Goal: Task Accomplishment & Management: Manage account settings

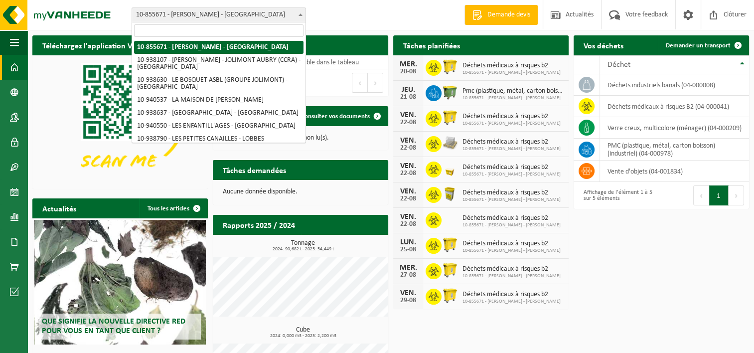
click at [301, 15] on b at bounding box center [301, 14] width 4 height 2
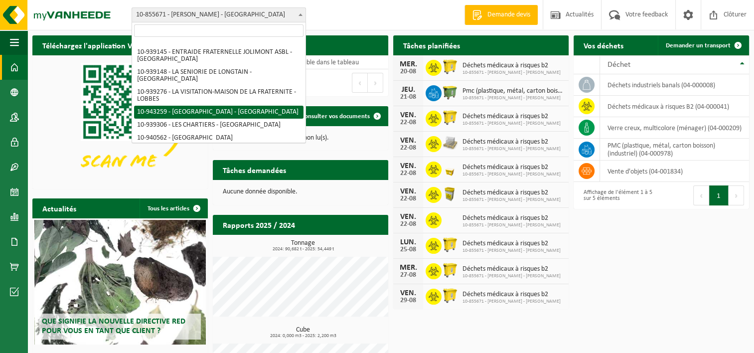
scroll to position [150, 0]
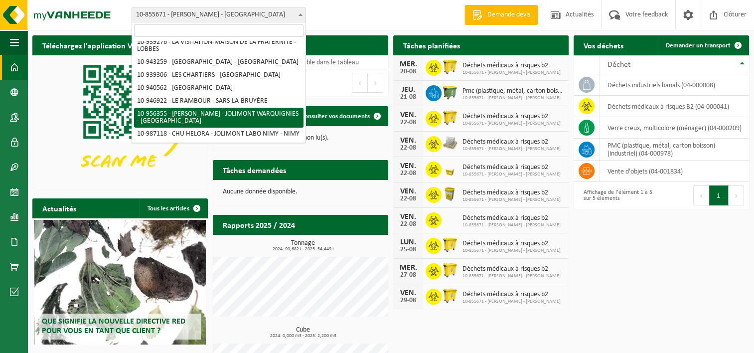
select select "145329"
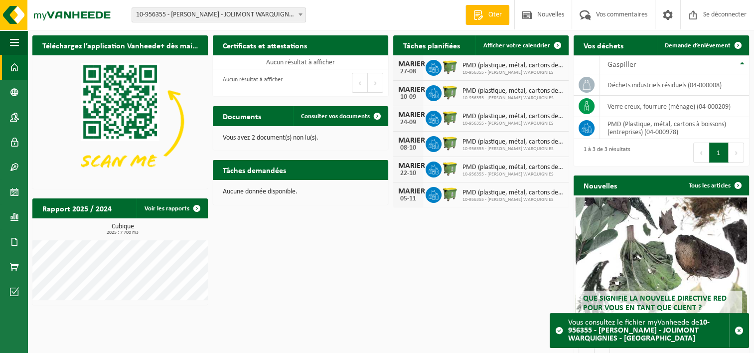
drag, startPoint x: 482, startPoint y: 71, endPoint x: 451, endPoint y: 63, distance: 32.9
click at [481, 71] on span "10-956355 - [PERSON_NAME] WARQUIGNIES" at bounding box center [512, 73] width 101 height 6
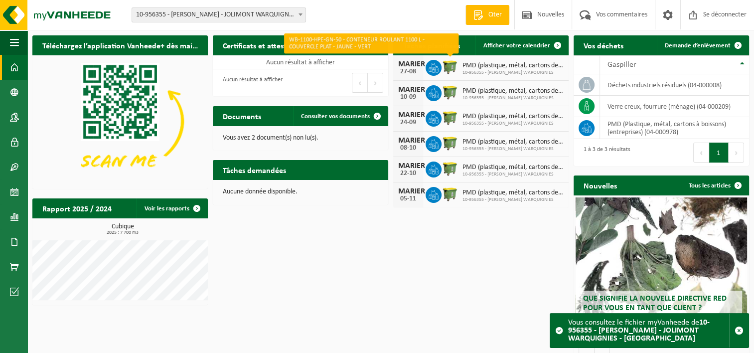
click at [450, 68] on img at bounding box center [450, 66] width 17 height 17
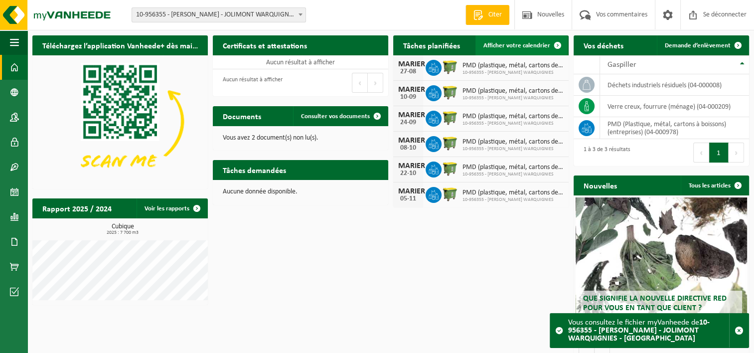
click at [520, 45] on span "Afficher votre calendrier" at bounding box center [516, 45] width 67 height 6
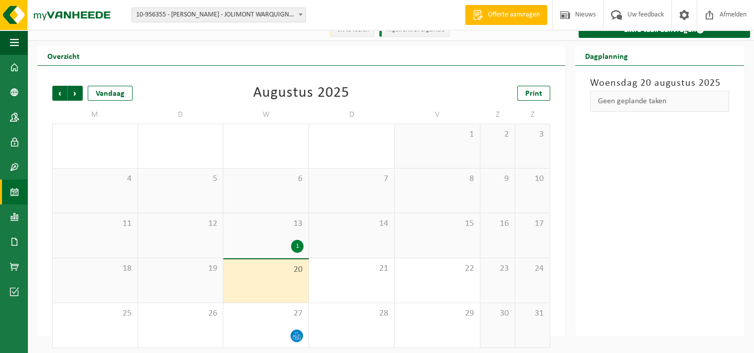
scroll to position [16, 0]
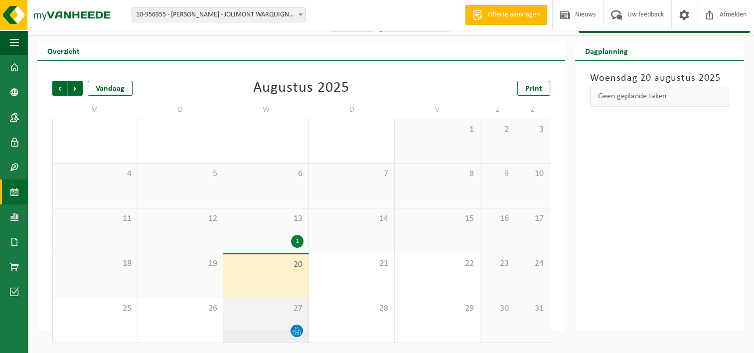
click at [281, 321] on div "27" at bounding box center [265, 320] width 85 height 44
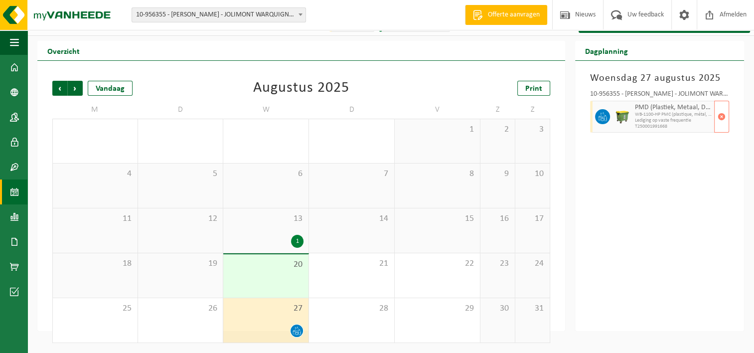
click at [648, 120] on span "Lediging op vaste frequentie" at bounding box center [673, 121] width 77 height 6
click at [652, 113] on span "WB-1100-HP PMC (plastique, métal, carton boisson) (industrie" at bounding box center [673, 115] width 77 height 6
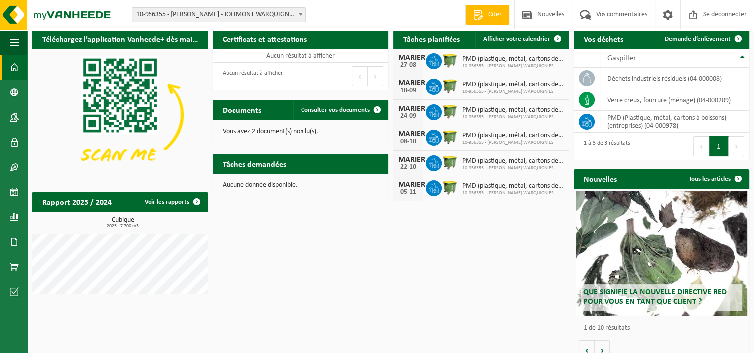
scroll to position [18, 0]
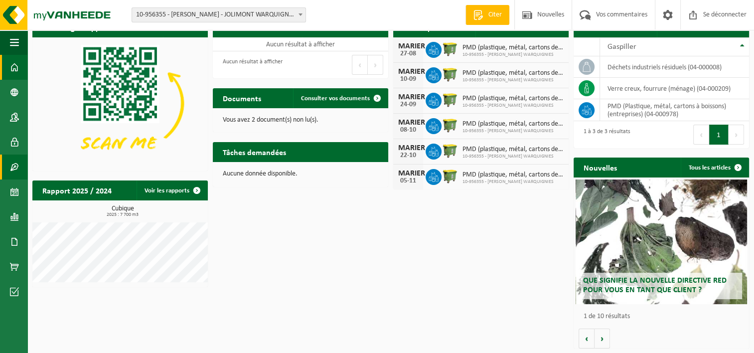
click at [12, 166] on span at bounding box center [14, 166] width 9 height 25
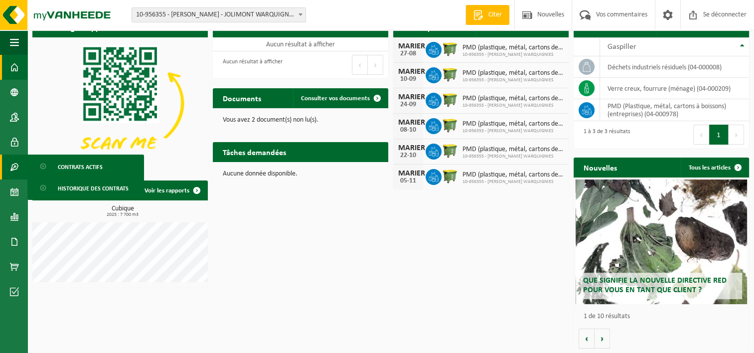
click at [89, 177] on ul "Contrats actifs Historique des contrats" at bounding box center [85, 176] width 117 height 45
click at [90, 168] on span "Contrats actifs" at bounding box center [80, 166] width 45 height 19
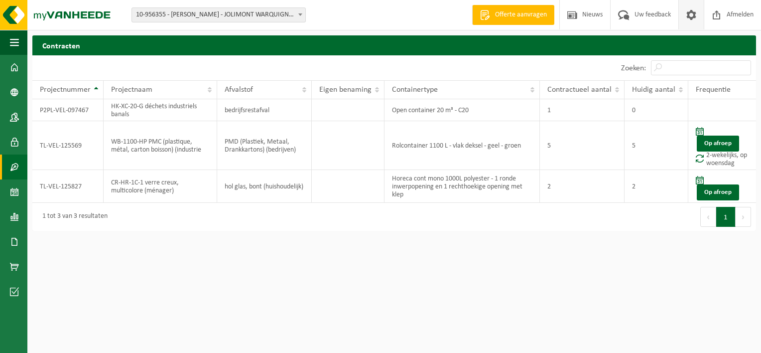
click at [694, 16] on span at bounding box center [691, 14] width 15 height 29
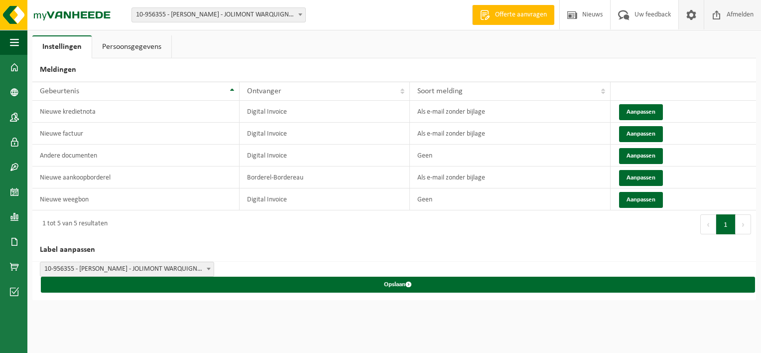
click at [731, 16] on span "Afmelden" at bounding box center [741, 14] width 32 height 29
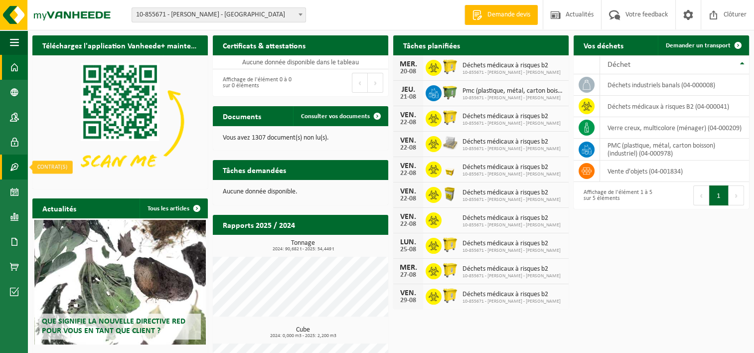
click at [10, 167] on span at bounding box center [14, 166] width 9 height 25
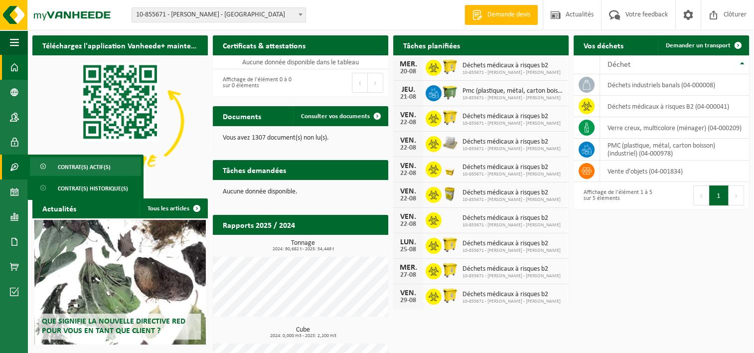
click at [95, 163] on span "Contrat(s) actif(s)" at bounding box center [84, 166] width 53 height 19
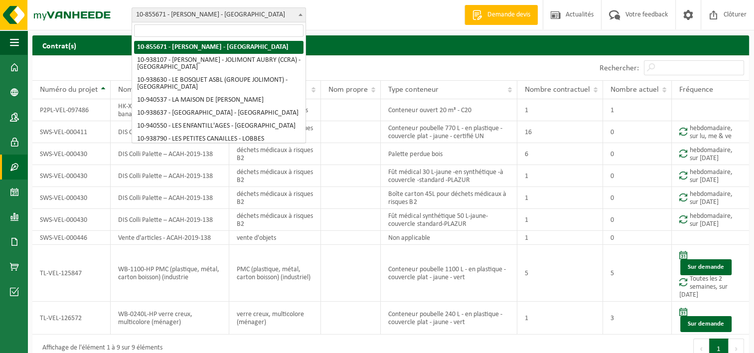
click at [302, 18] on span at bounding box center [301, 14] width 10 height 13
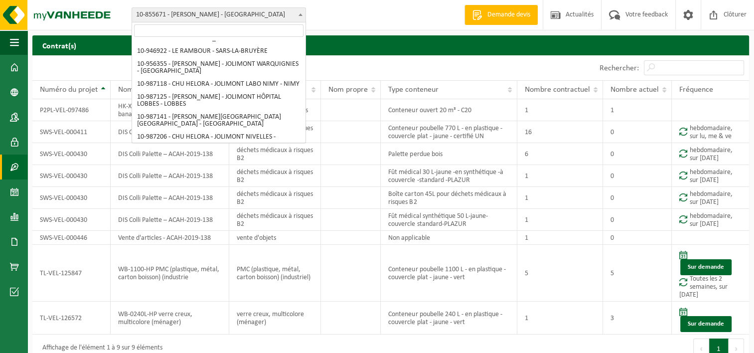
scroll to position [150, 0]
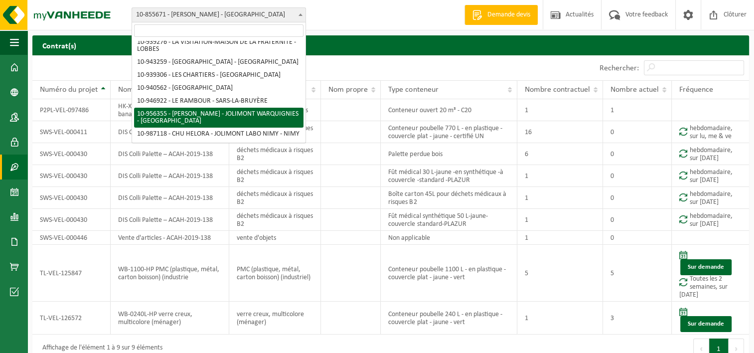
select select "145329"
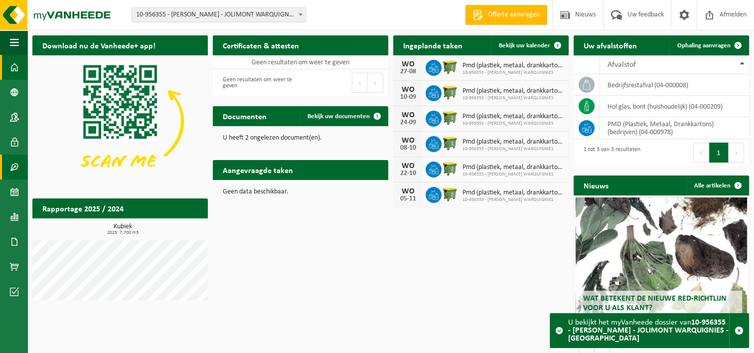
click at [19, 169] on link "Contracten" at bounding box center [13, 166] width 27 height 25
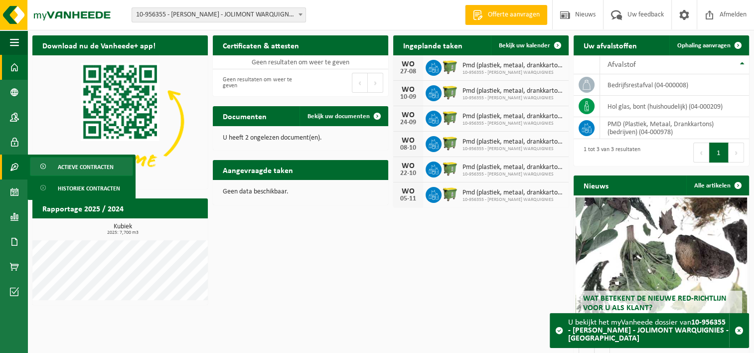
click at [108, 170] on span "Actieve contracten" at bounding box center [86, 166] width 56 height 19
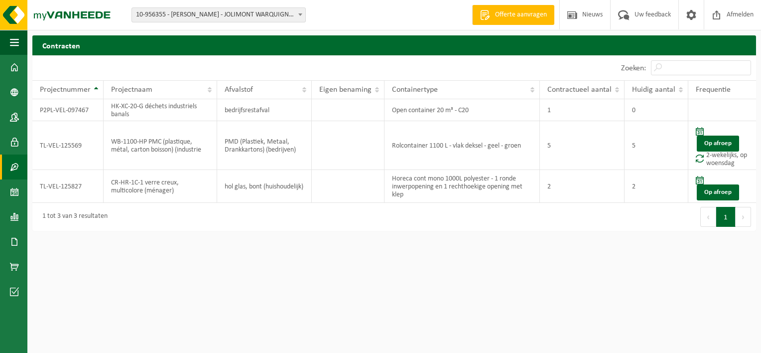
drag, startPoint x: 684, startPoint y: 2, endPoint x: 304, endPoint y: 254, distance: 456.3
click at [304, 254] on html "Vestiging: 10-855671 - CHU HELORA - JOLIMONT KENNEDY - MONS 10-938107 - CHU HEL…" at bounding box center [380, 176] width 761 height 353
click at [666, 16] on span "Uw feedback" at bounding box center [652, 14] width 41 height 29
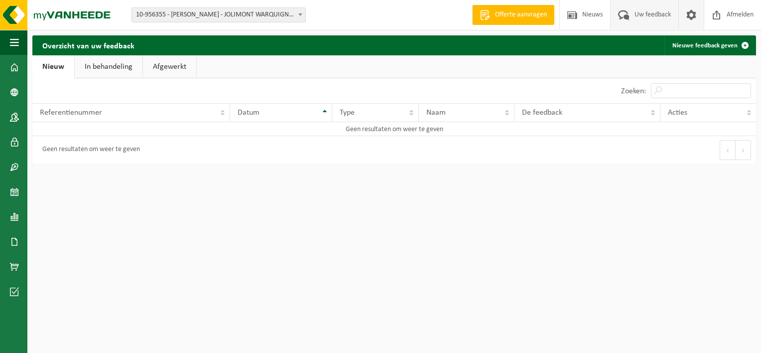
click at [688, 18] on span at bounding box center [691, 14] width 15 height 29
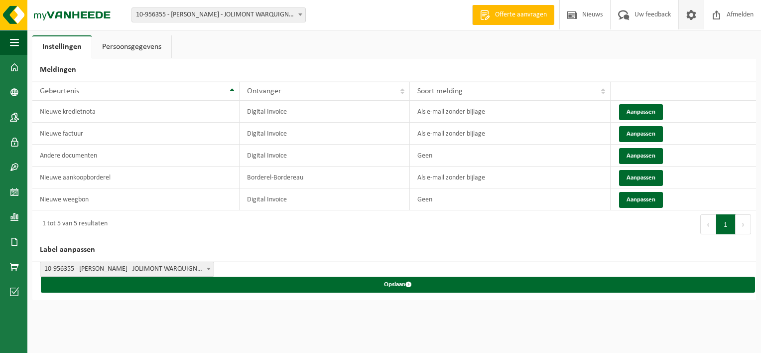
click at [143, 46] on link "Persoonsgegevens" at bounding box center [131, 46] width 79 height 23
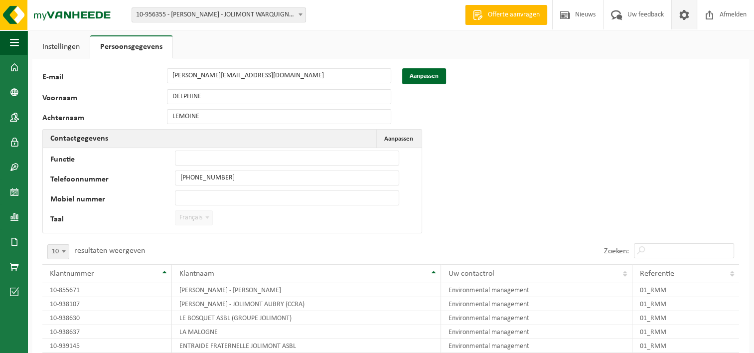
click at [64, 44] on link "Instellingen" at bounding box center [60, 46] width 57 height 23
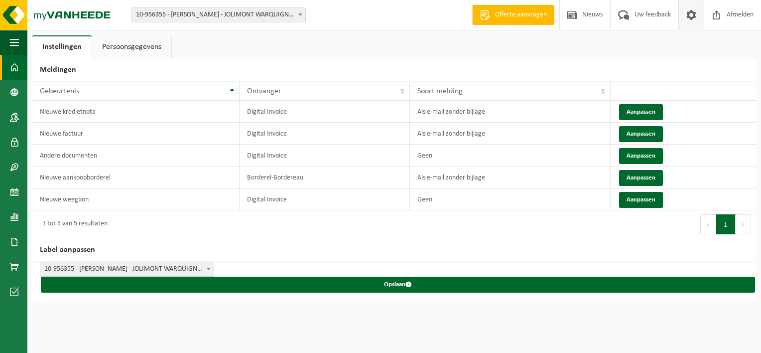
click at [13, 71] on span at bounding box center [14, 67] width 9 height 25
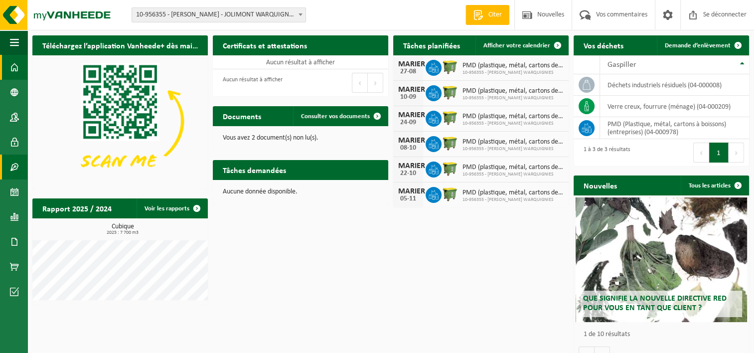
click at [14, 167] on span at bounding box center [14, 166] width 9 height 25
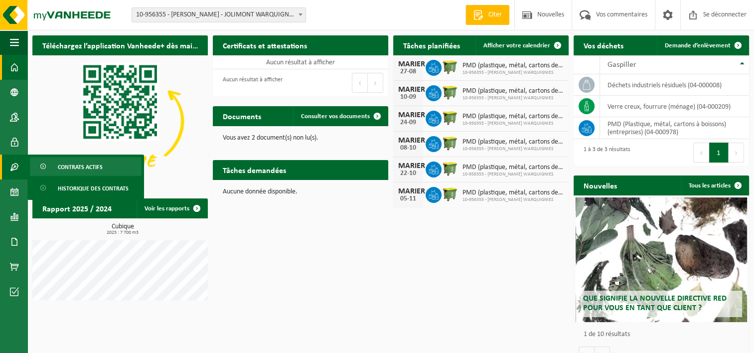
click at [73, 173] on span "Contrats actifs" at bounding box center [80, 166] width 45 height 19
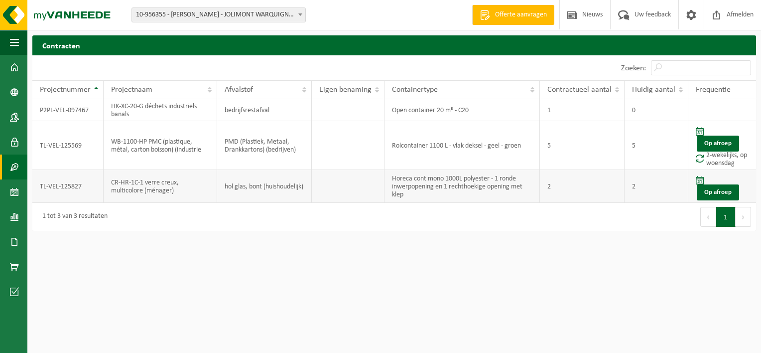
drag, startPoint x: 44, startPoint y: 86, endPoint x: 204, endPoint y: 189, distance: 190.6
click at [204, 189] on table "Projectnummer Projectnaam Afvalstof Eigen benaming Containertype Contractueel a…" at bounding box center [394, 141] width 724 height 123
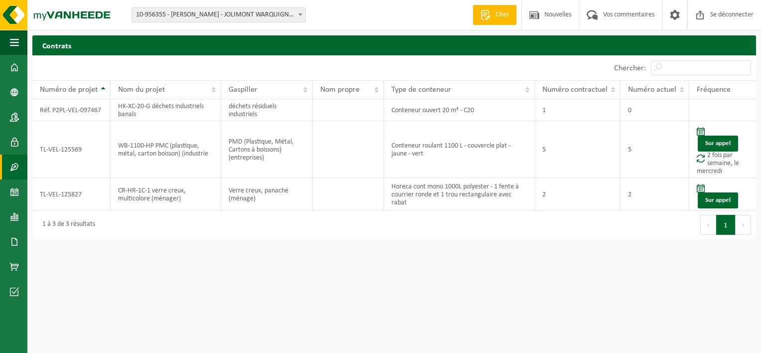
click at [301, 16] on span at bounding box center [301, 14] width 10 height 13
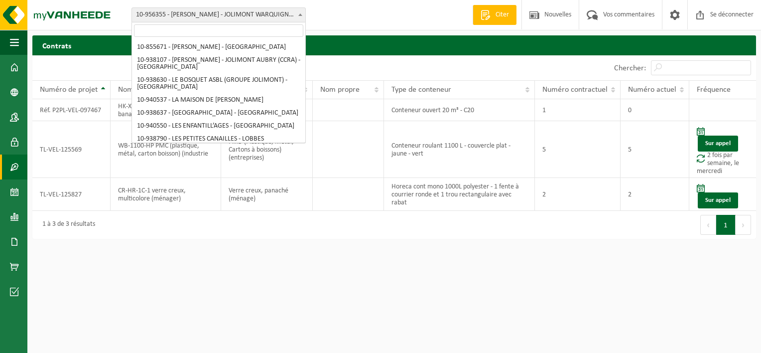
scroll to position [176, 0]
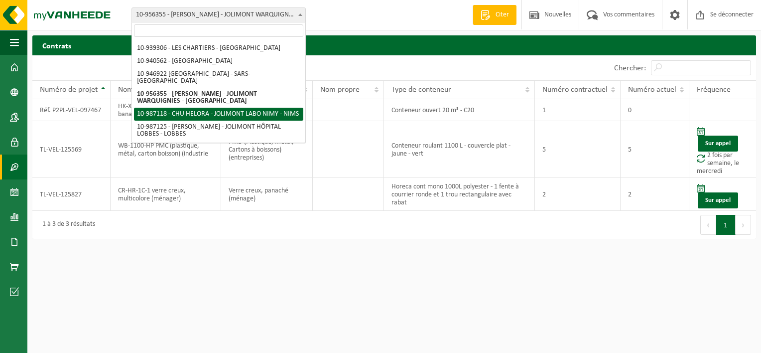
select select "166961"
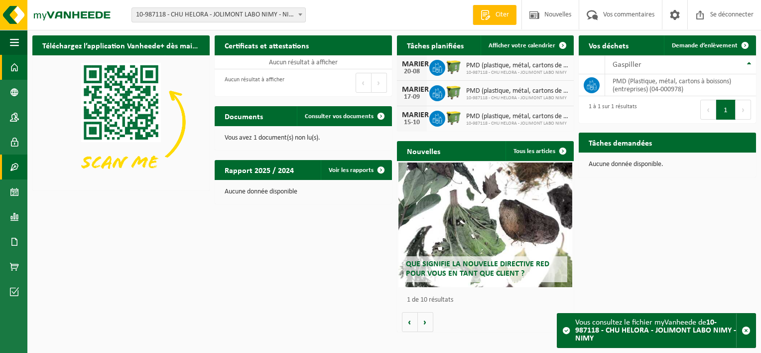
click at [15, 169] on span at bounding box center [14, 166] width 9 height 25
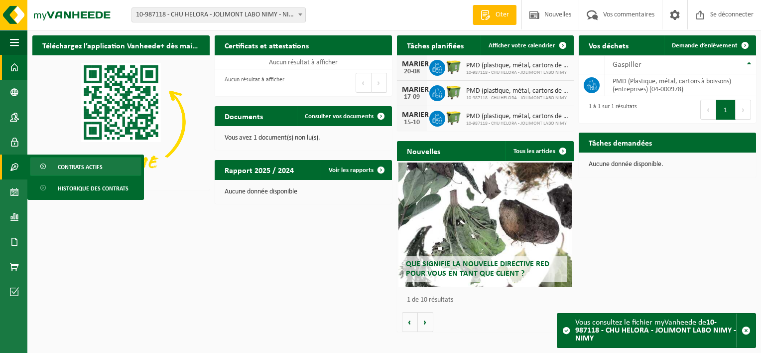
click at [76, 167] on span "Contrats actifs" at bounding box center [80, 166] width 45 height 19
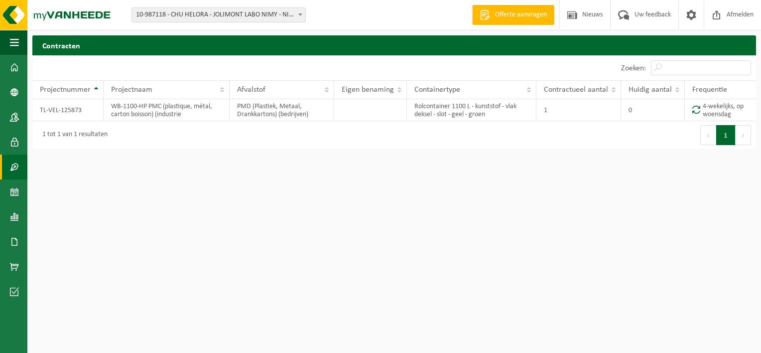
click at [299, 16] on span at bounding box center [301, 14] width 10 height 13
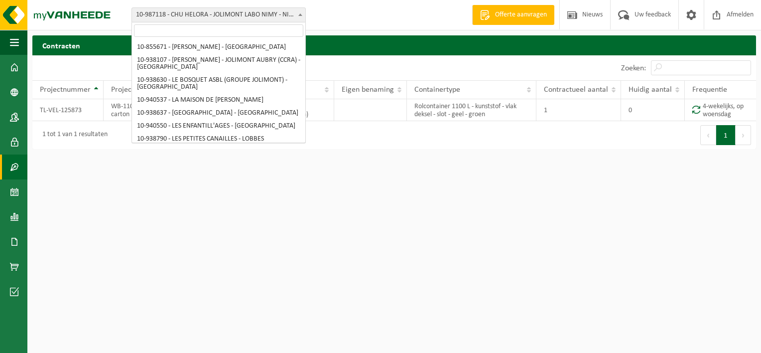
scroll to position [196, 0]
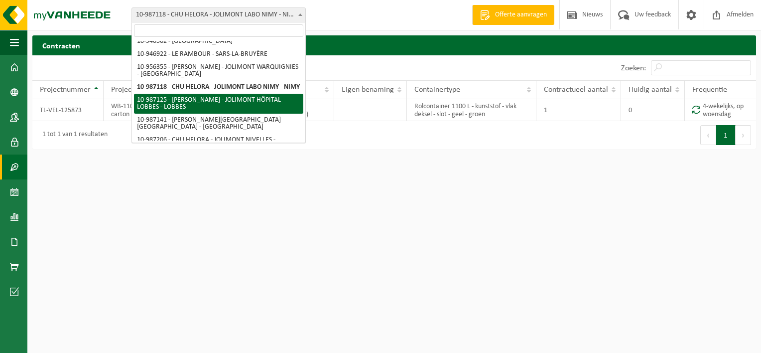
select select "166967"
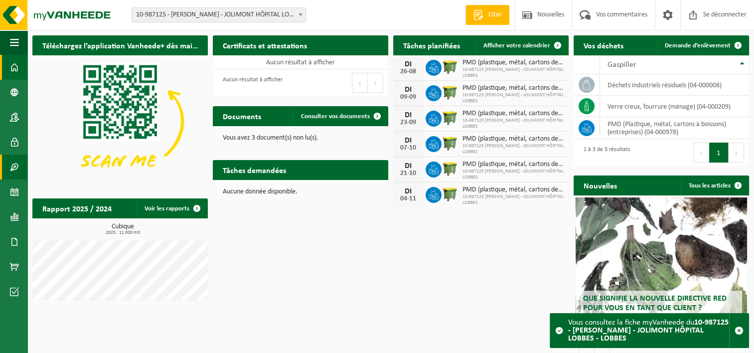
click at [16, 170] on span at bounding box center [14, 166] width 9 height 25
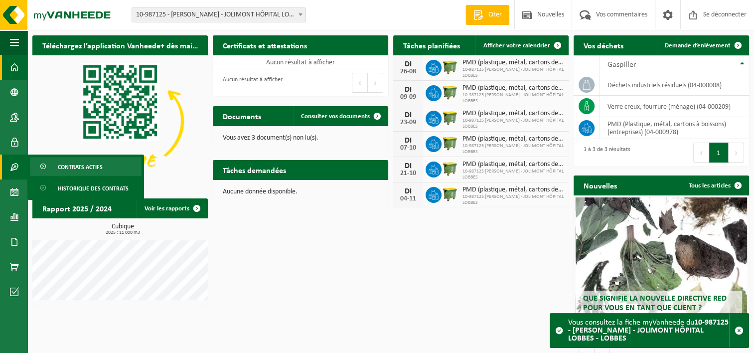
click at [66, 163] on span "Contrats actifs" at bounding box center [80, 166] width 45 height 19
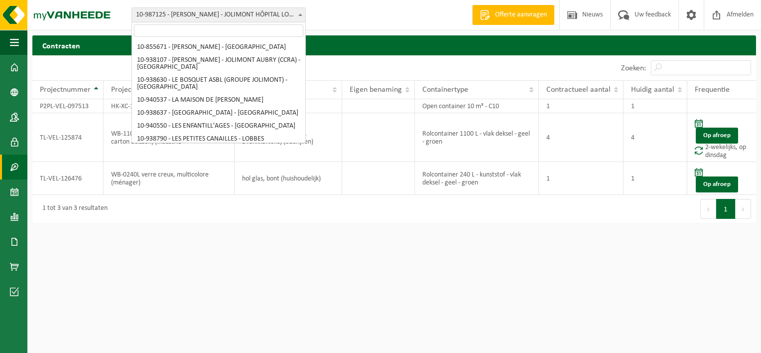
click at [301, 13] on b at bounding box center [301, 14] width 4 height 2
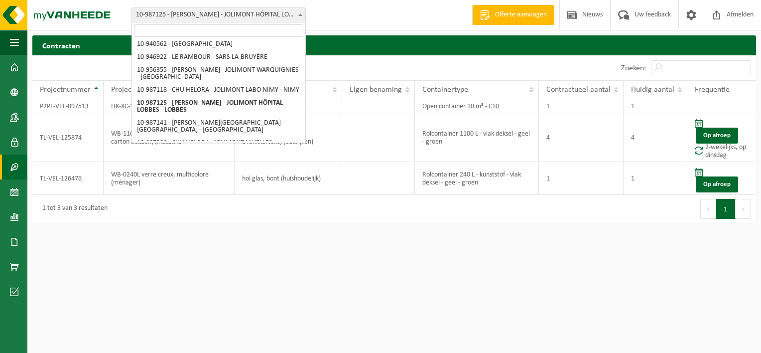
scroll to position [199, 0]
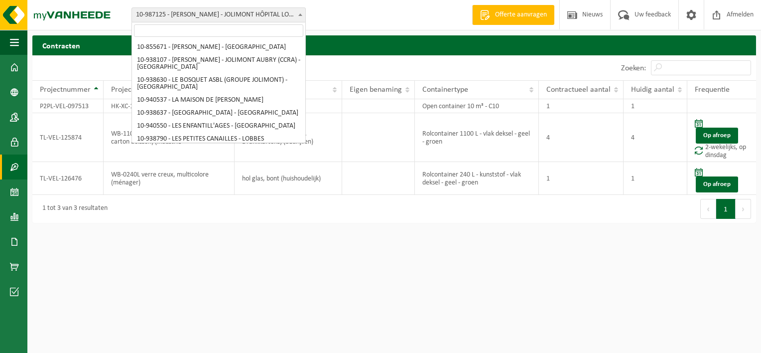
click at [298, 14] on span at bounding box center [301, 14] width 10 height 13
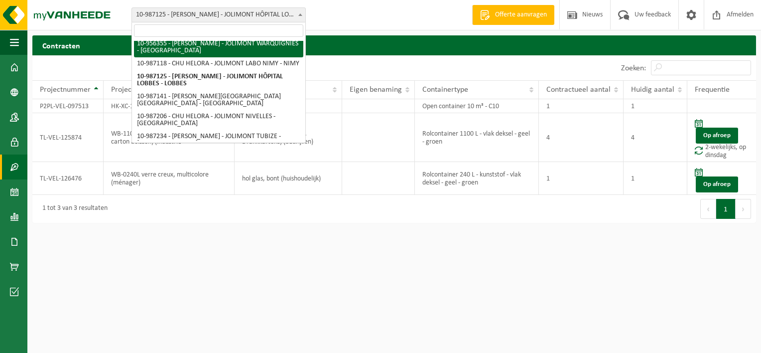
scroll to position [229, 0]
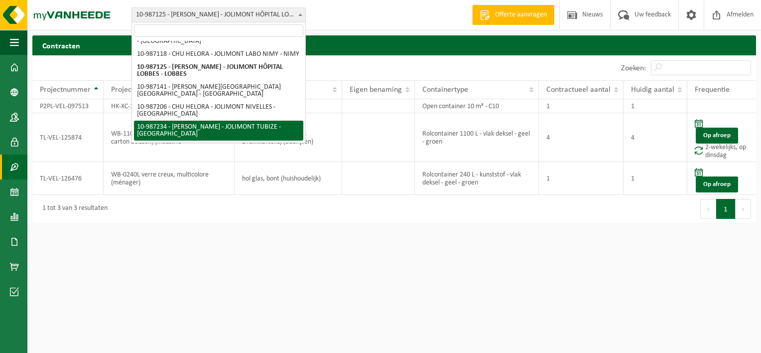
click at [682, 253] on html "Vestiging: 10-855671 - CHU HELORA - JOLIMONT KENNEDY - MONS 10-938107 - CHU HEL…" at bounding box center [380, 176] width 761 height 353
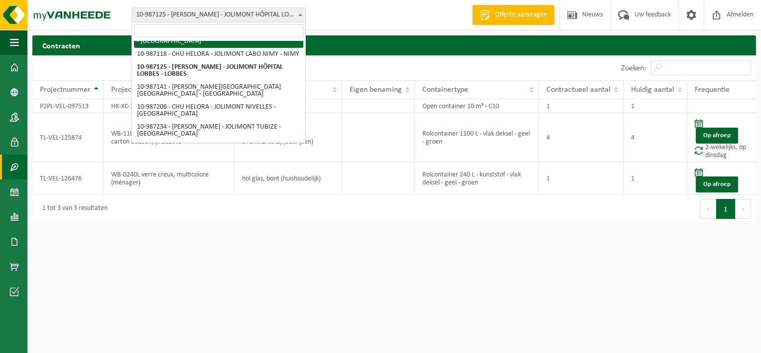
click at [180, 27] on input "search" at bounding box center [218, 30] width 169 height 12
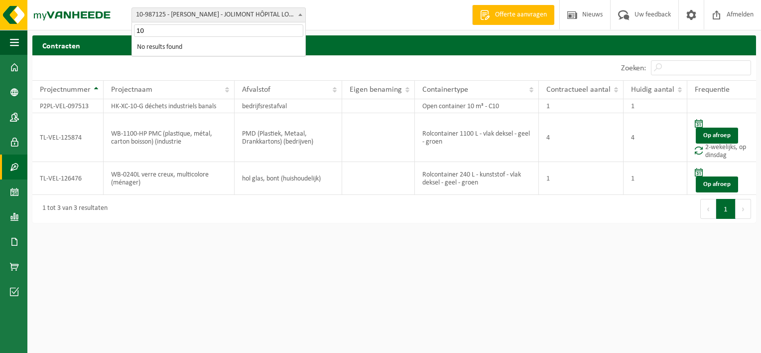
scroll to position [196, 0]
type input "1"
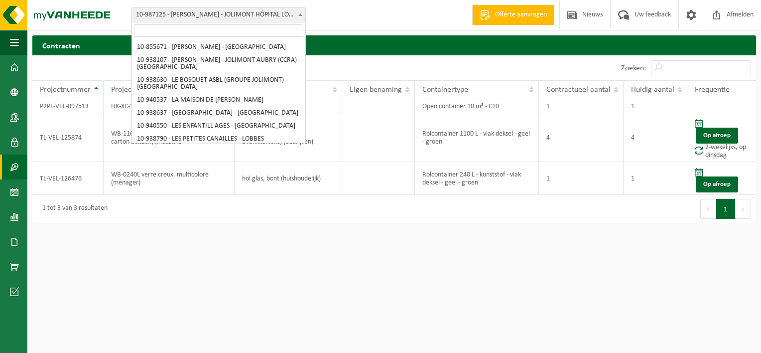
click at [221, 16] on span "10-987125 - [PERSON_NAME] - JOLIMONT HÔPITAL LOBBES - LOBBES" at bounding box center [218, 15] width 173 height 14
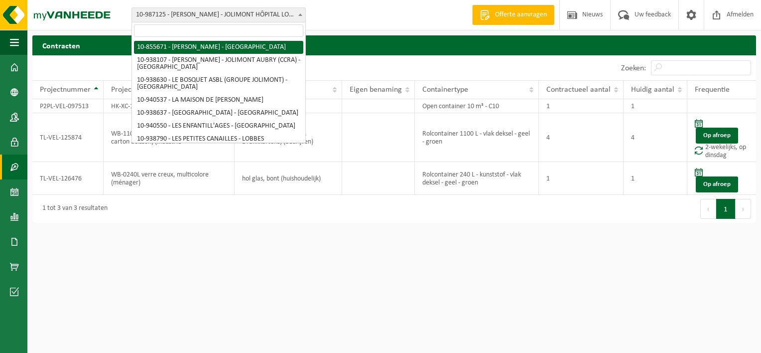
select select "98454"
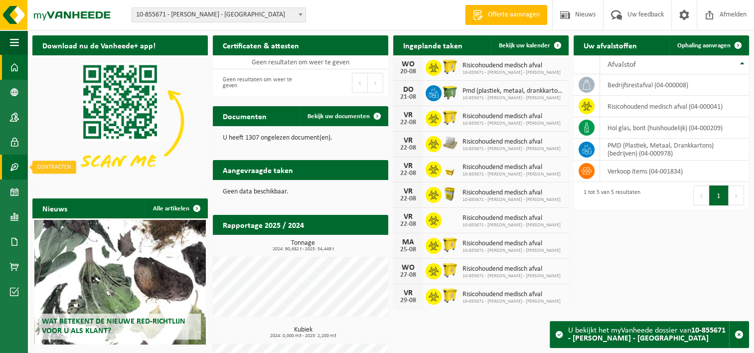
click at [16, 168] on span at bounding box center [14, 166] width 9 height 25
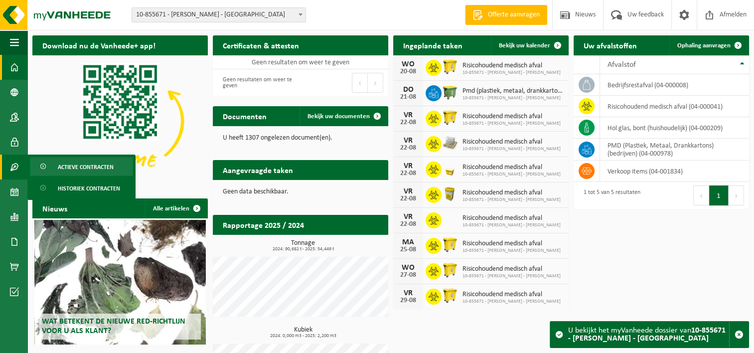
click at [82, 170] on span "Actieve contracten" at bounding box center [86, 166] width 56 height 19
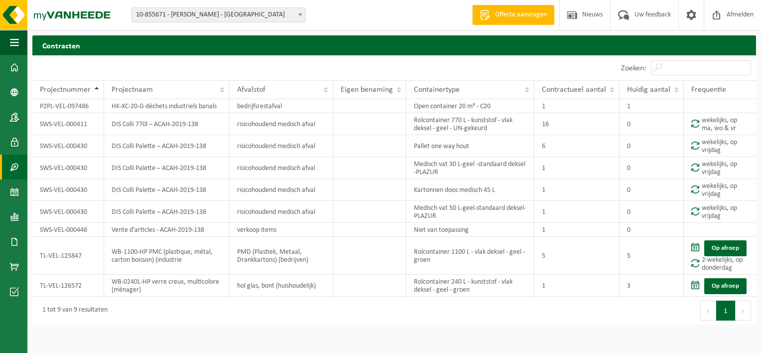
click at [162, 13] on span "10-855671 - [PERSON_NAME] - [GEOGRAPHIC_DATA]" at bounding box center [218, 15] width 173 height 14
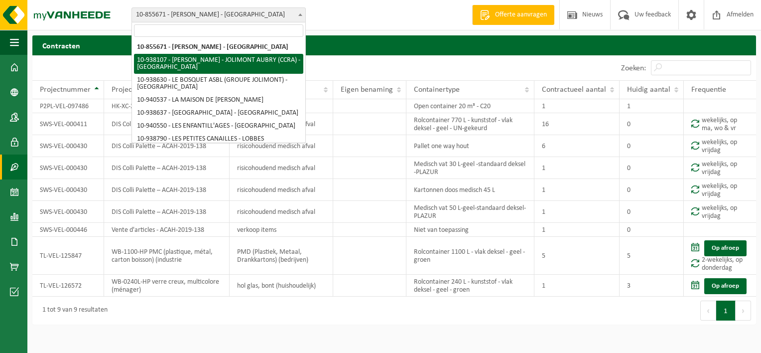
select select "137834"
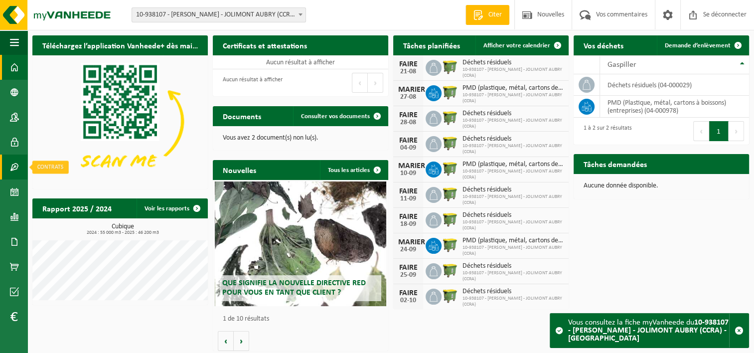
click at [13, 170] on span at bounding box center [14, 166] width 9 height 25
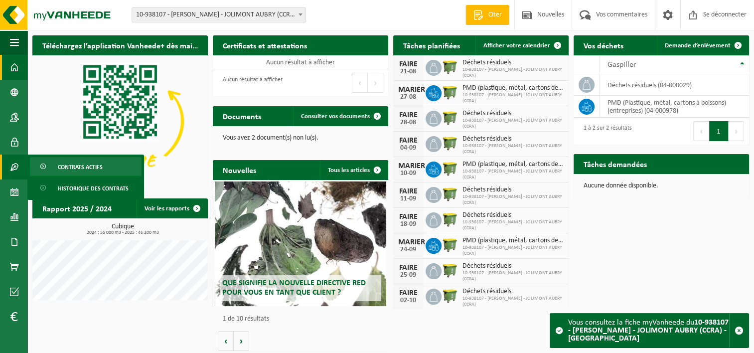
click at [100, 166] on span "Contrats actifs" at bounding box center [80, 166] width 45 height 19
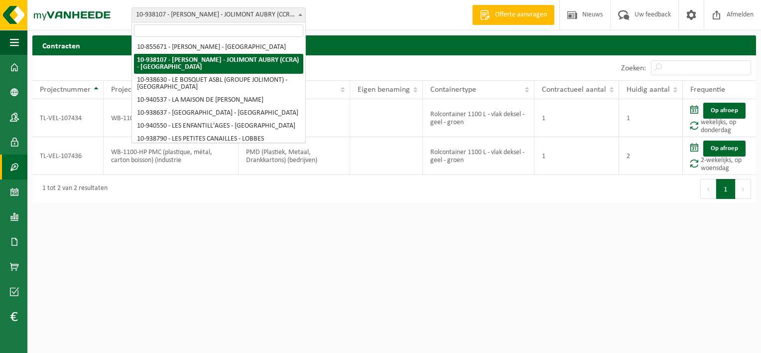
click at [179, 16] on span "10-938107 - [PERSON_NAME] - JOLIMONT AUBRY (CCRA) - [GEOGRAPHIC_DATA]" at bounding box center [218, 15] width 173 height 14
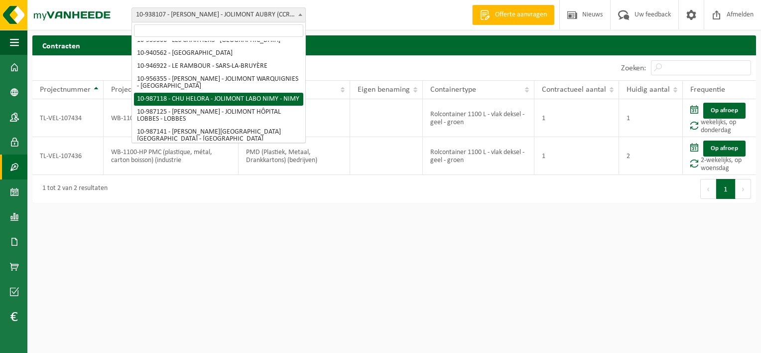
scroll to position [199, 0]
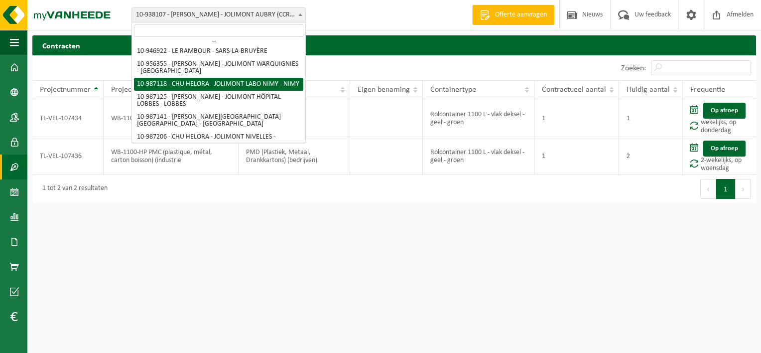
select select "166961"
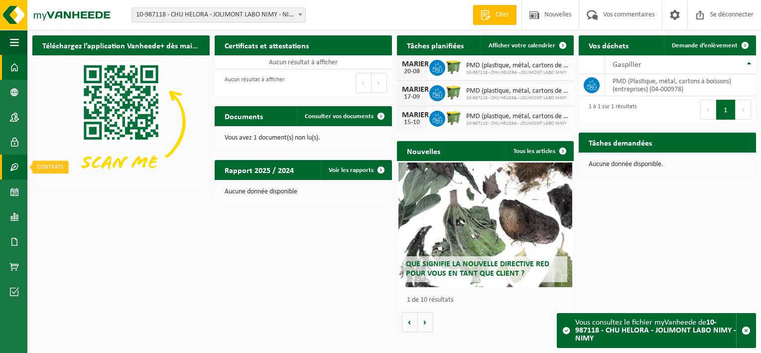
click at [16, 169] on span at bounding box center [14, 166] width 9 height 25
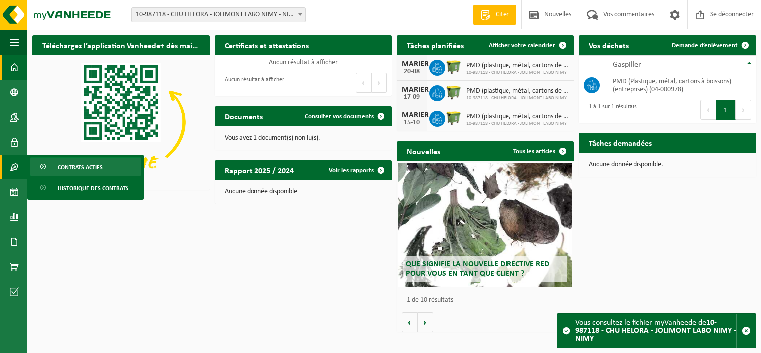
click at [62, 165] on span "Contrats actifs" at bounding box center [80, 166] width 45 height 19
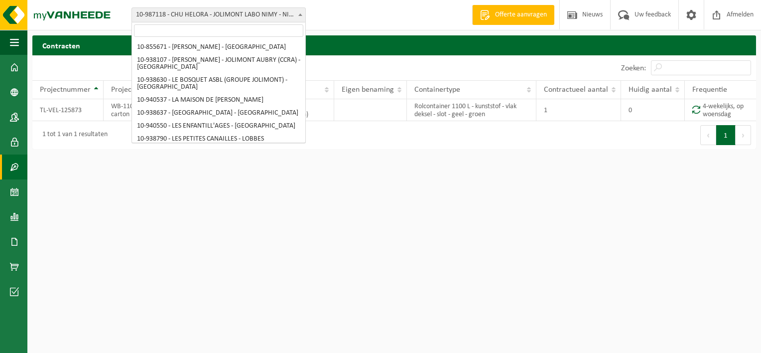
click at [303, 16] on span at bounding box center [301, 14] width 10 height 13
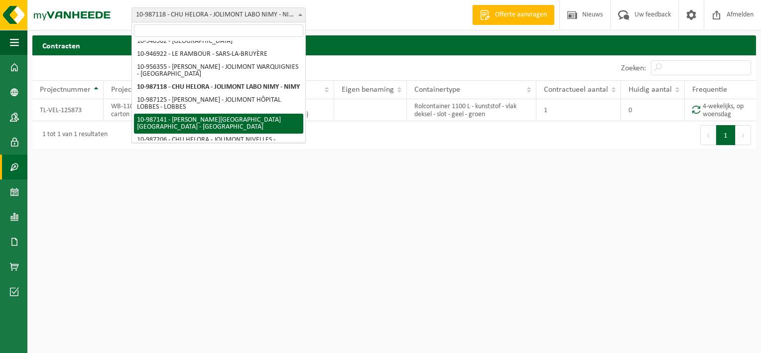
select select "166978"
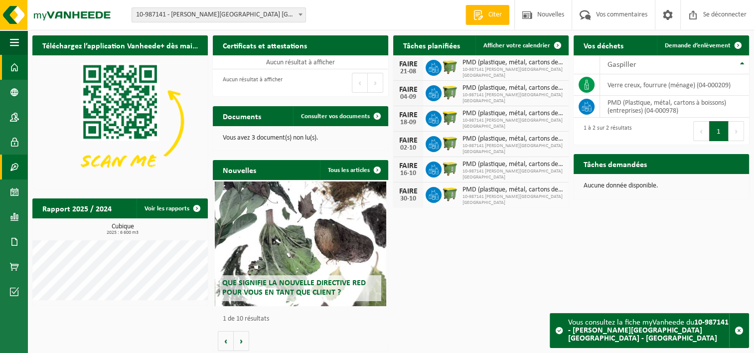
click at [18, 167] on span at bounding box center [14, 166] width 9 height 25
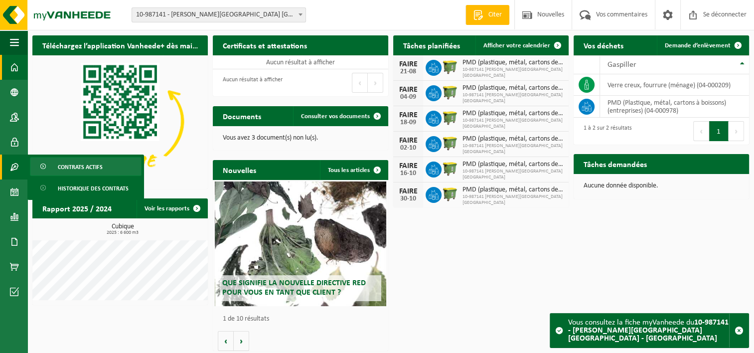
click at [92, 166] on span "Contrats actifs" at bounding box center [80, 166] width 45 height 19
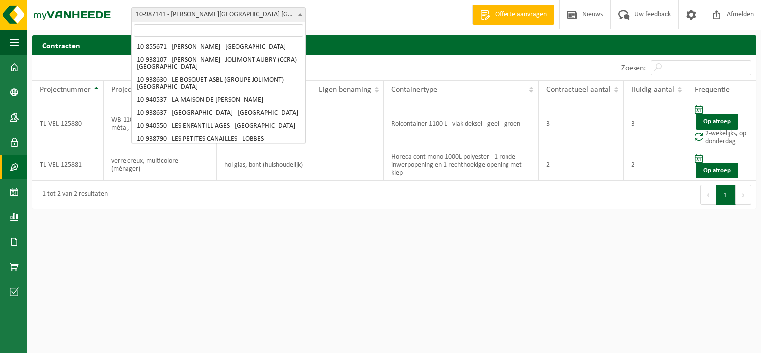
click at [301, 16] on span at bounding box center [301, 14] width 10 height 13
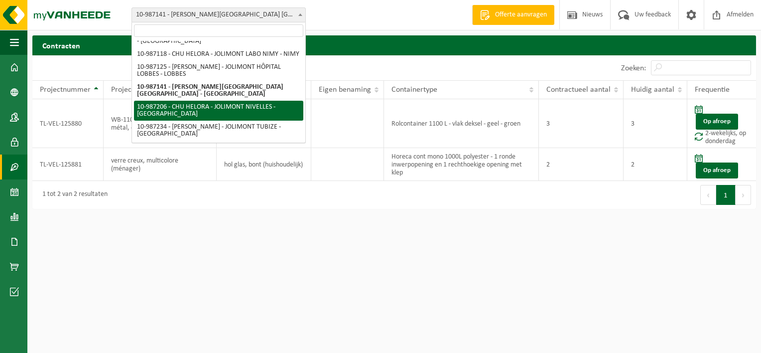
select select "167020"
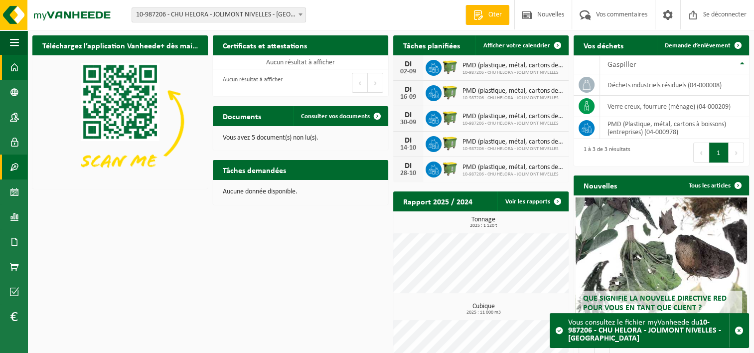
click at [14, 171] on span at bounding box center [14, 166] width 9 height 25
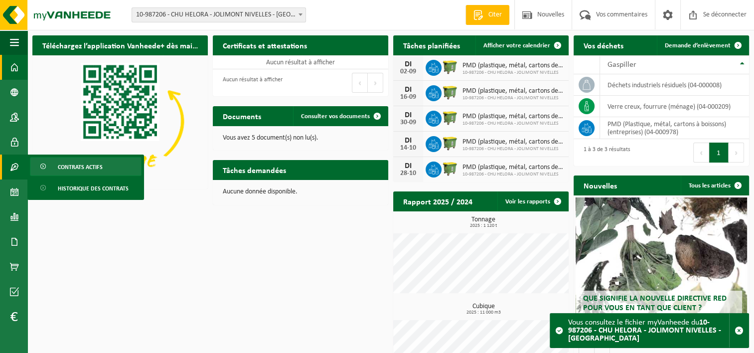
click at [80, 166] on span "Contrats actifs" at bounding box center [80, 166] width 45 height 19
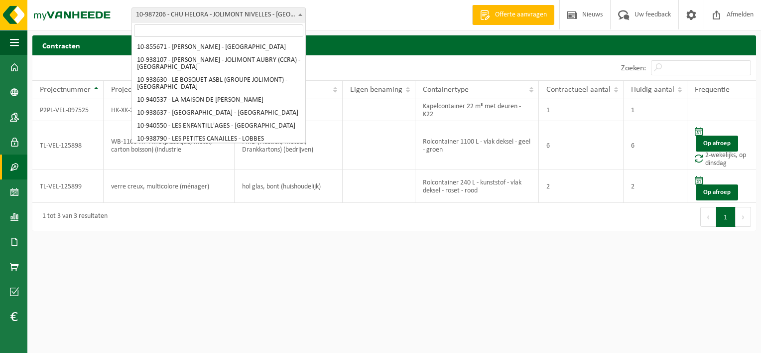
click at [300, 14] on b at bounding box center [301, 14] width 4 height 2
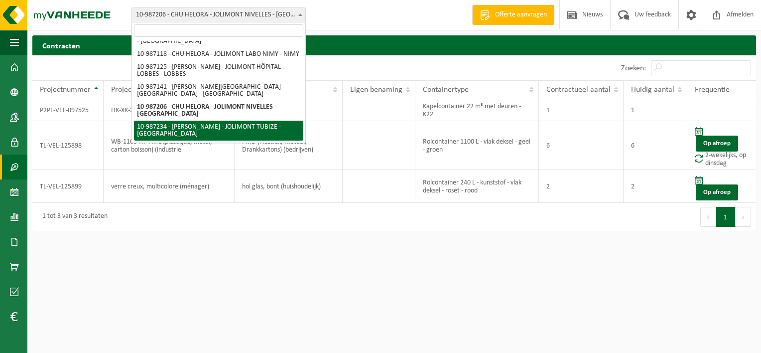
select select "167041"
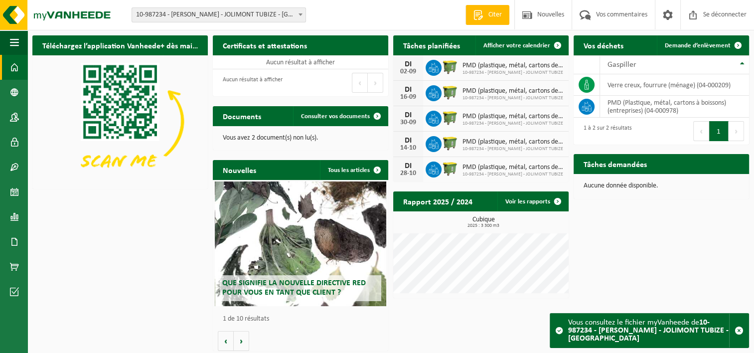
click at [128, 307] on div "Téléchargez l’application Vanheede+ dès maintenant ! Cacher Certificats et atte…" at bounding box center [391, 192] width 722 height 325
